Goal: Information Seeking & Learning: Learn about a topic

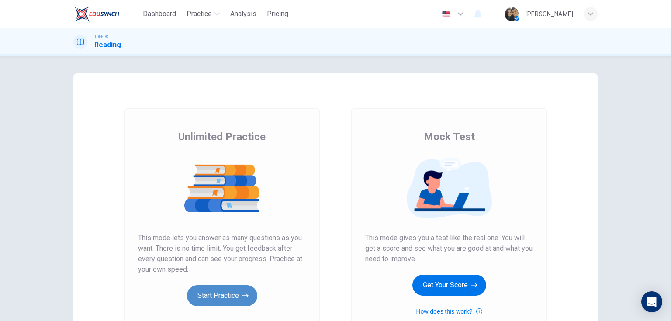
click at [217, 300] on button "Start Practice" at bounding box center [222, 295] width 70 height 21
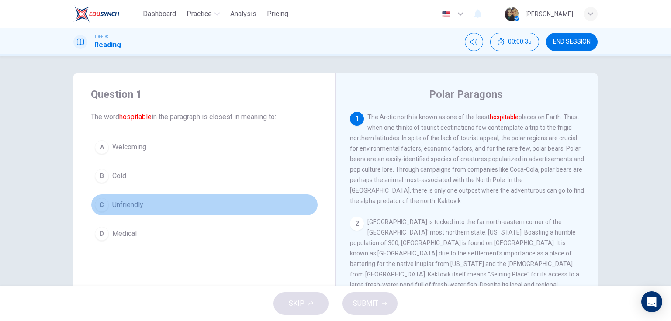
click at [121, 204] on span "Unfriendly" at bounding box center [127, 205] width 31 height 10
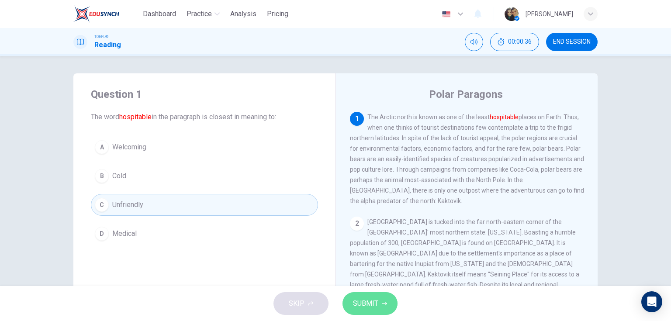
click at [372, 306] on span "SUBMIT" at bounding box center [365, 304] width 25 height 12
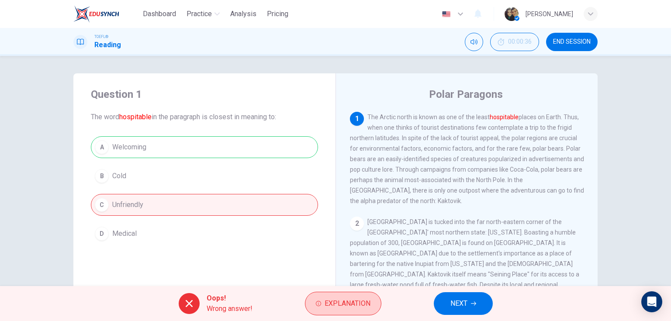
click at [338, 304] on span "Explanation" at bounding box center [348, 304] width 46 height 12
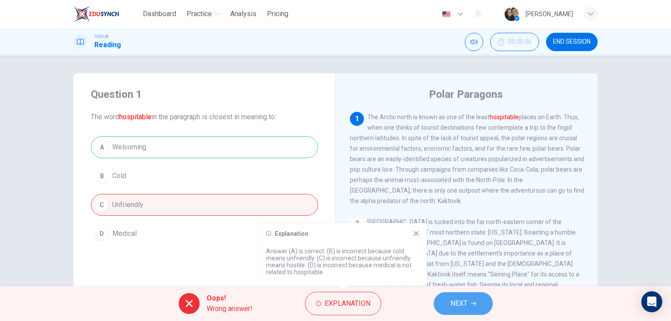
click at [465, 308] on span "NEXT" at bounding box center [458, 304] width 17 height 12
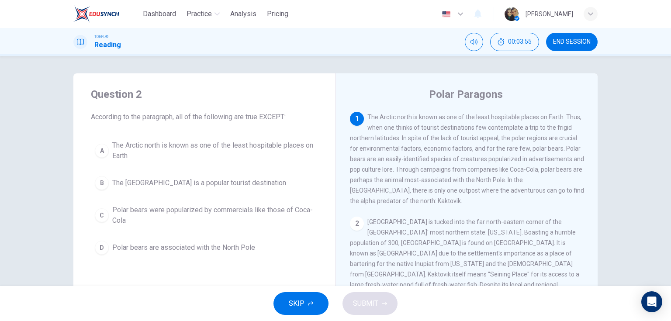
click at [189, 190] on button "B The [GEOGRAPHIC_DATA] is a popular tourist destination" at bounding box center [204, 183] width 227 height 22
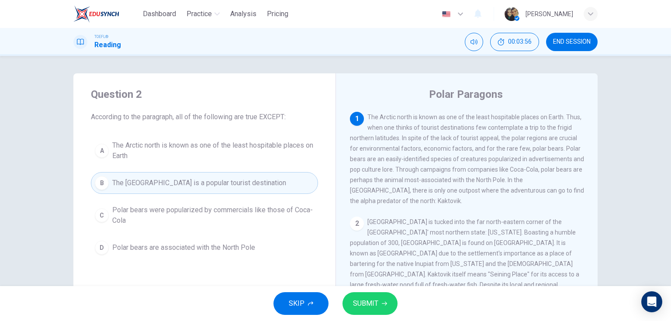
click at [371, 301] on span "SUBMIT" at bounding box center [365, 304] width 25 height 12
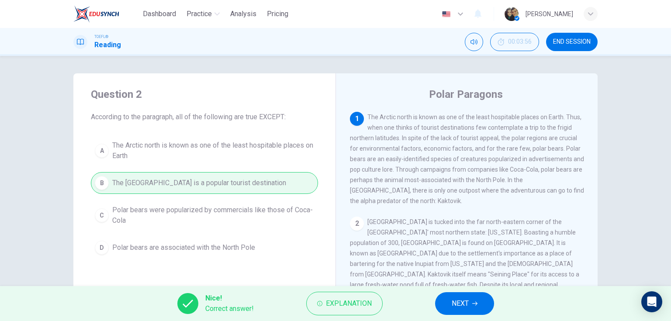
click at [471, 306] on button "NEXT" at bounding box center [464, 303] width 59 height 23
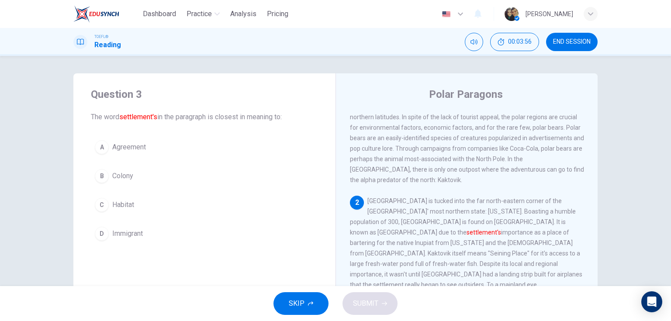
scroll to position [85, 0]
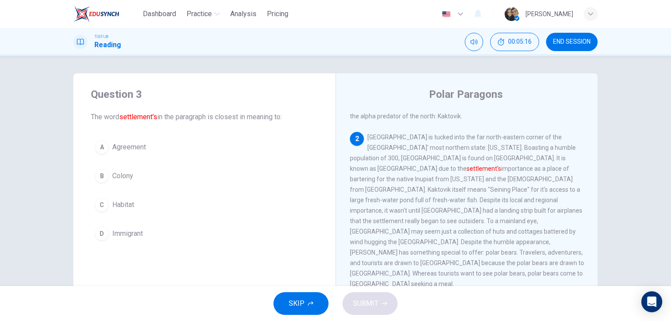
click at [119, 205] on span "Habitat" at bounding box center [123, 205] width 22 height 10
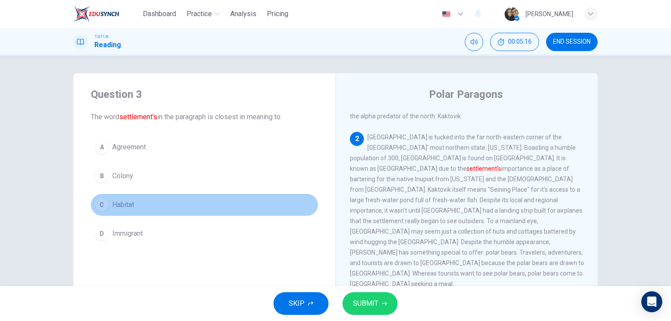
click at [119, 205] on span "Habitat" at bounding box center [123, 205] width 22 height 10
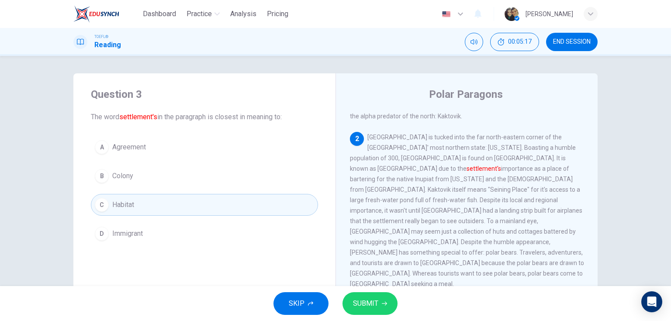
click at [369, 302] on span "SUBMIT" at bounding box center [365, 304] width 25 height 12
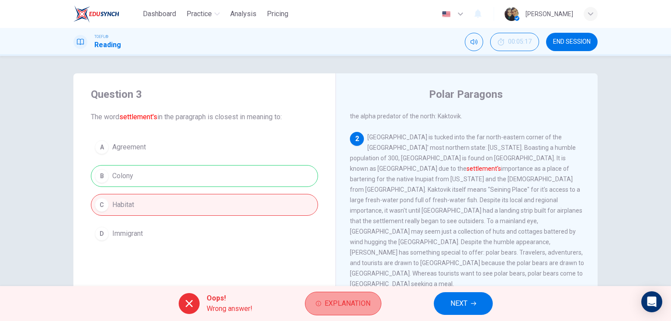
click at [358, 313] on button "Explanation" at bounding box center [343, 304] width 76 height 24
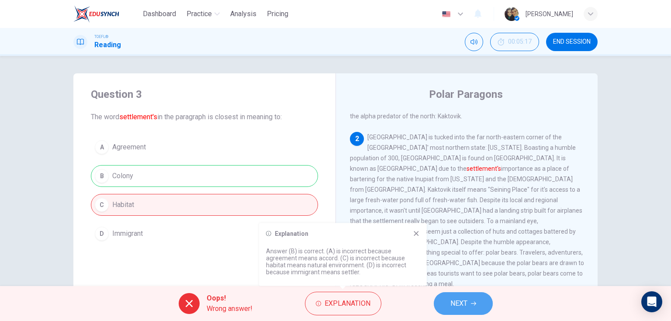
click at [468, 303] on button "NEXT" at bounding box center [463, 303] width 59 height 23
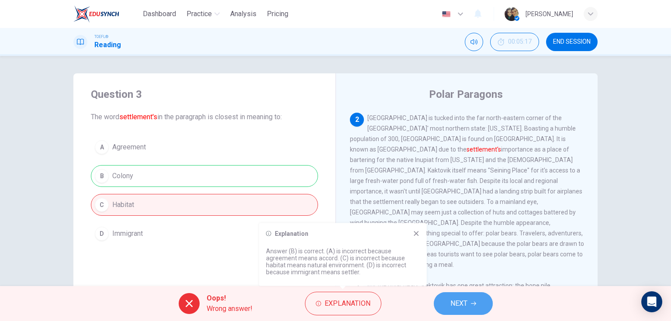
scroll to position [108, 0]
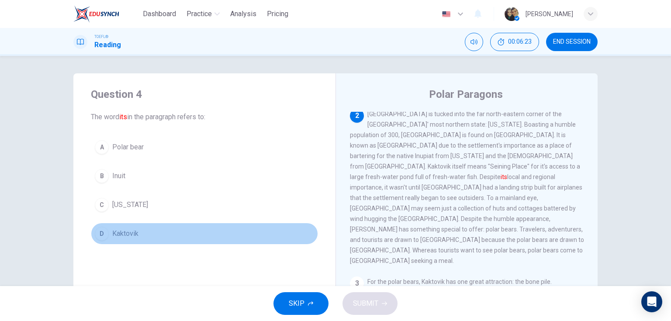
click at [138, 234] on button "D Kaktovik" at bounding box center [204, 234] width 227 height 22
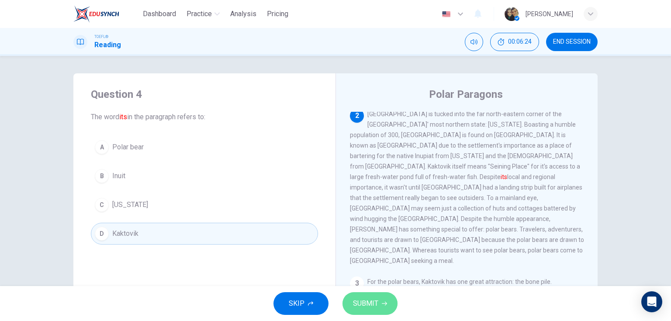
click at [392, 308] on button "SUBMIT" at bounding box center [370, 303] width 55 height 23
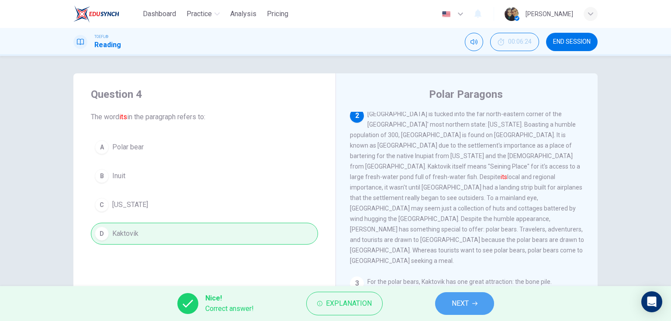
click at [464, 308] on span "NEXT" at bounding box center [460, 304] width 17 height 12
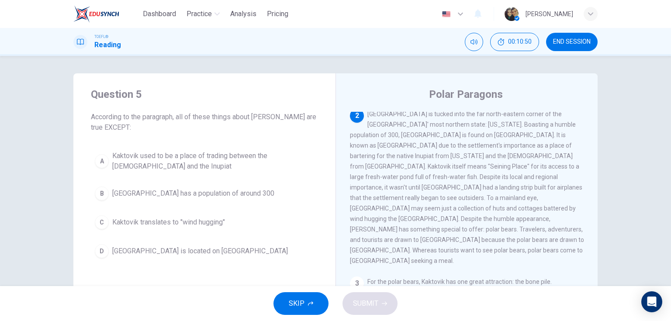
click at [194, 225] on span "Kaktovik translates to "wind hugging"" at bounding box center [168, 222] width 113 height 10
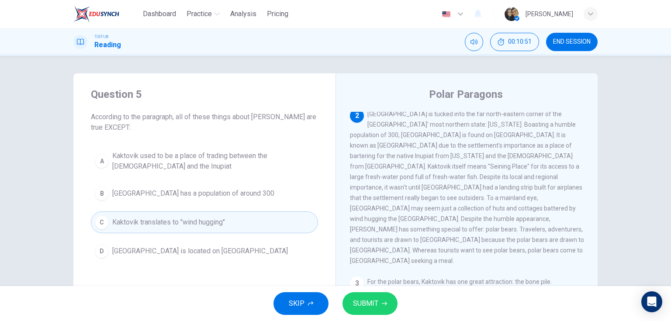
click at [382, 305] on icon "button" at bounding box center [384, 303] width 5 height 5
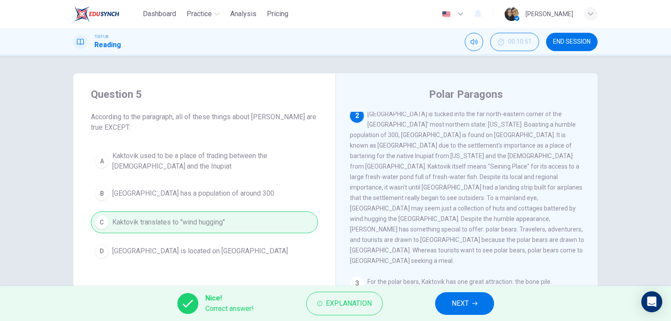
click at [473, 309] on button "NEXT" at bounding box center [464, 303] width 59 height 23
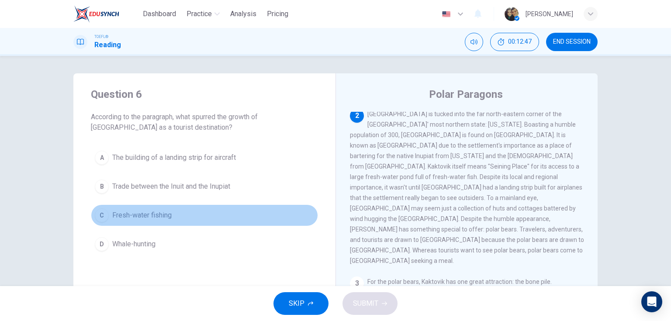
click at [160, 217] on span "Fresh-water fishing" at bounding box center [141, 215] width 59 height 10
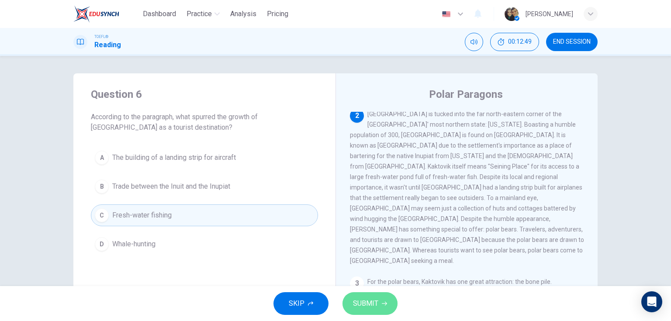
click at [374, 302] on span "SUBMIT" at bounding box center [365, 304] width 25 height 12
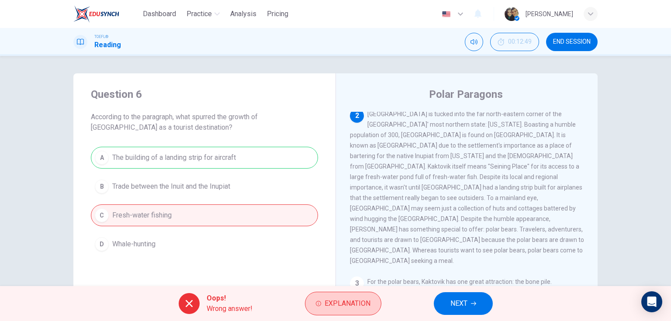
click at [351, 301] on span "Explanation" at bounding box center [348, 304] width 46 height 12
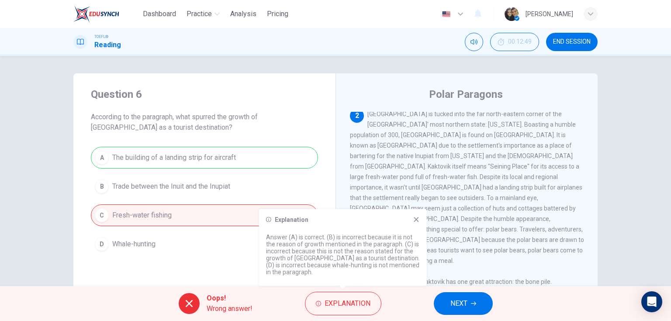
click at [419, 218] on icon at bounding box center [416, 219] width 7 height 7
